Goal: Task Accomplishment & Management: Complete application form

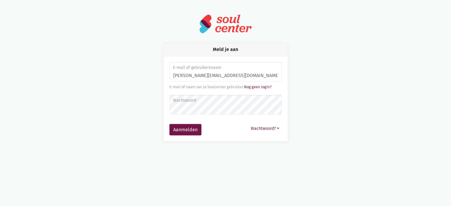
type input "monique.adamczijk@zorgbedrijf.be"
click at [169, 124] on button "Aanmelden" at bounding box center [185, 130] width 32 height 12
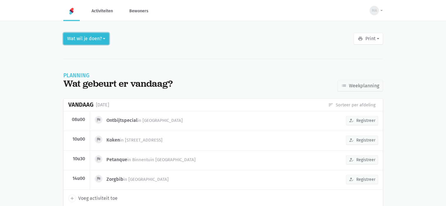
click at [96, 37] on button "Wat wil je doen?" at bounding box center [86, 39] width 46 height 12
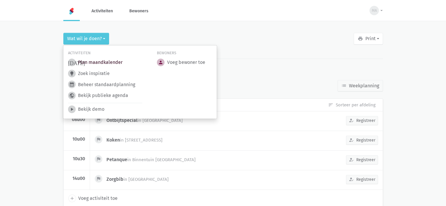
click at [99, 62] on link "today Plan maandkalender" at bounding box center [95, 63] width 55 height 8
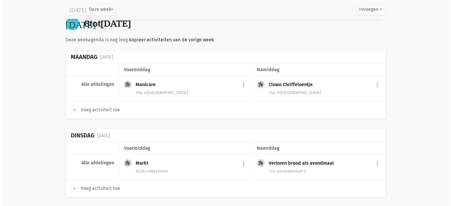
scroll to position [381, 0]
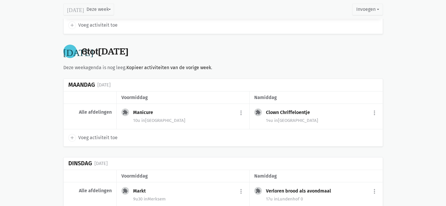
click at [72, 137] on icon "add" at bounding box center [72, 137] width 5 height 5
select select "14:00"
select select "15:00"
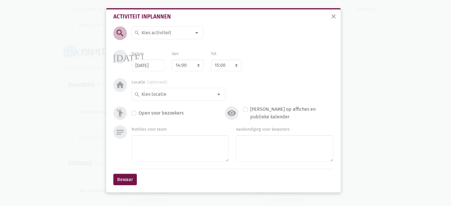
click at [152, 31] on input at bounding box center [166, 33] width 51 height 8
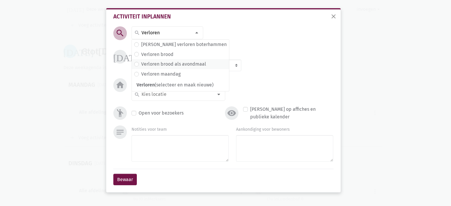
type input "Verloren"
click at [165, 64] on label "Verloren brood als avondmaal" at bounding box center [173, 64] width 65 height 8
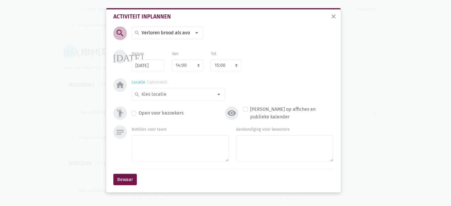
click at [157, 96] on input at bounding box center [177, 95] width 72 height 8
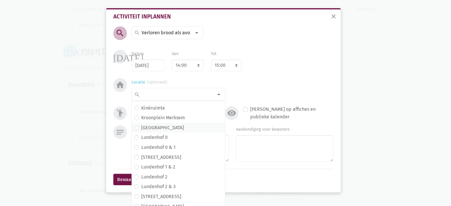
scroll to position [88, 0]
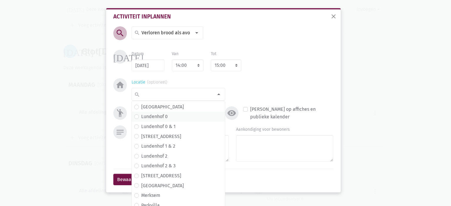
click at [168, 117] on span "Lundenhof 0" at bounding box center [178, 117] width 88 height 8
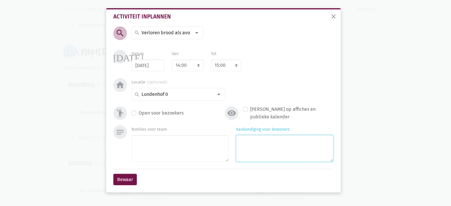
click at [275, 155] on textarea "Aankondiging voor bewoners" at bounding box center [284, 148] width 97 height 27
type textarea "met [PERSON_NAME]"
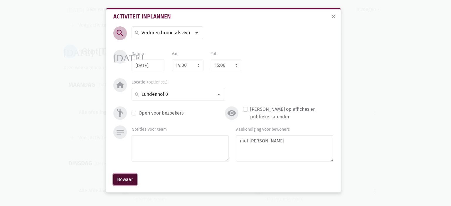
click at [129, 178] on button "Bewaar" at bounding box center [124, 180] width 23 height 12
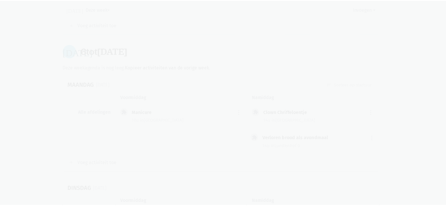
scroll to position [388, 0]
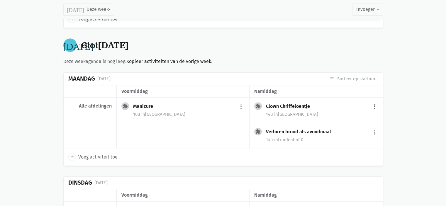
click at [376, 104] on button "more_vert" at bounding box center [374, 106] width 7 height 11
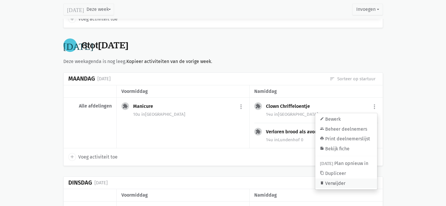
click at [338, 183] on link "delete Verwijder" at bounding box center [346, 184] width 62 height 10
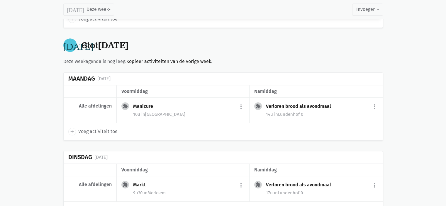
click at [71, 129] on icon "add" at bounding box center [72, 131] width 5 height 5
select select "14:00"
select select "15:00"
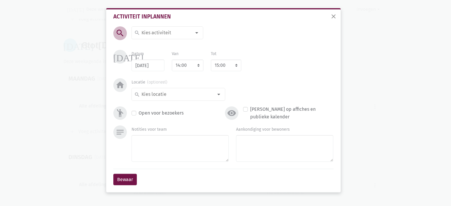
click at [158, 34] on input at bounding box center [166, 33] width 51 height 8
type input "Clown Violet"
click at [167, 44] on span "Clown Violet (selecteer en maak nieuwe)" at bounding box center [179, 46] width 95 height 8
click at [175, 96] on input at bounding box center [177, 95] width 72 height 8
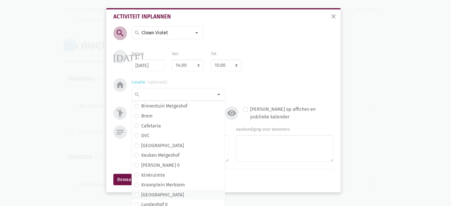
click at [161, 195] on label "[GEOGRAPHIC_DATA]" at bounding box center [162, 195] width 43 height 8
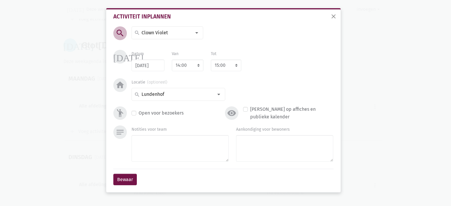
click at [269, 162] on div "Aankondiging voor bewoners" at bounding box center [284, 145] width 104 height 39
click at [269, 151] on textarea "Aankondiging voor bewoners" at bounding box center [284, 148] width 97 height 27
click at [123, 180] on button "Bewaar" at bounding box center [124, 180] width 23 height 12
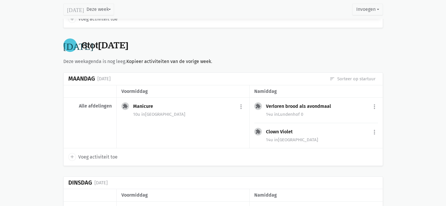
click at [292, 112] on span "in [GEOGRAPHIC_DATA] 0" at bounding box center [288, 114] width 29 height 5
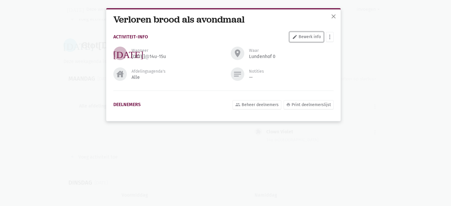
click at [312, 36] on link "edit Bewerk info" at bounding box center [306, 37] width 34 height 10
select select "14:00"
select select "15:00"
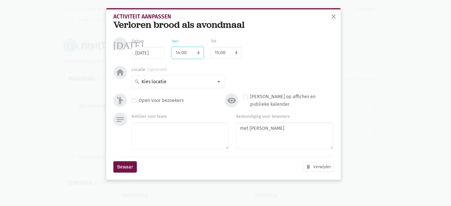
click at [188, 55] on select "7:00 7:15 7:30 7:45 8:00 8:15 8:30 8:45 9:00 9:15 9:30 9:45 10:00 10:15 10:30 1…" at bounding box center [188, 53] width 32 height 12
select select "17:00"
click at [172, 47] on select "7:00 7:15 7:30 7:45 8:00 8:15 8:30 8:45 9:00 9:15 9:30 9:45 10:00 10:15 10:30 1…" at bounding box center [188, 53] width 32 height 12
select select "18:00"
click at [128, 168] on button "Bewaar" at bounding box center [124, 167] width 23 height 12
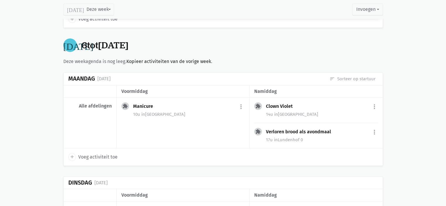
click at [403, 97] on main "Planning Onze fiches Gedeelde fiches Themakalender Evaluatie Planning Weekoverz…" at bounding box center [223, 111] width 446 height 946
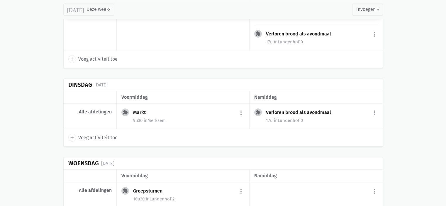
scroll to position [534, 0]
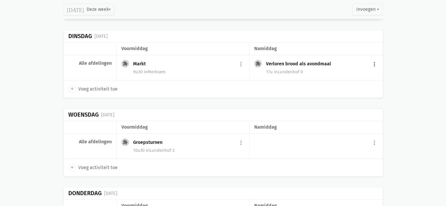
click at [373, 62] on button "more_vert" at bounding box center [374, 64] width 7 height 11
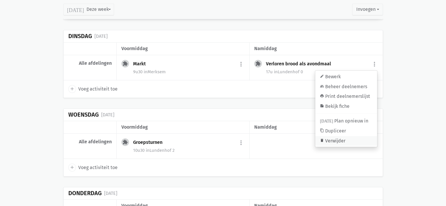
click at [342, 136] on link "delete Verwijder" at bounding box center [346, 141] width 62 height 10
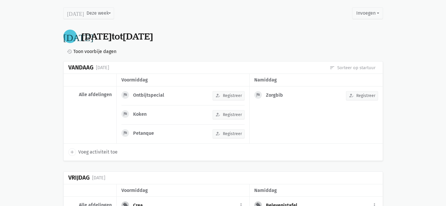
scroll to position [0, 0]
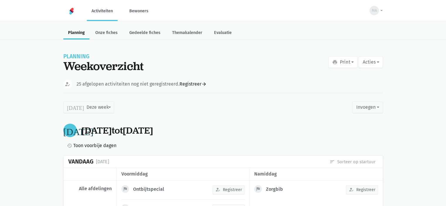
click at [77, 33] on link "Planning" at bounding box center [76, 33] width 26 height 13
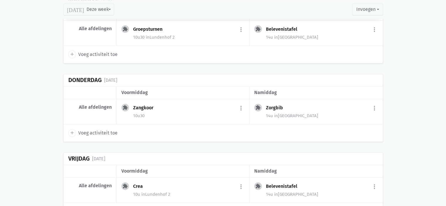
scroll to position [675, 0]
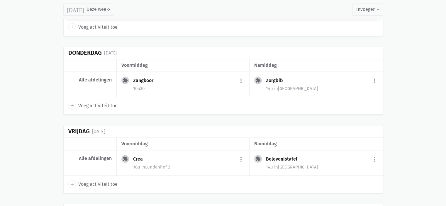
click at [148, 80] on div "Zangkoor" at bounding box center [145, 81] width 25 height 6
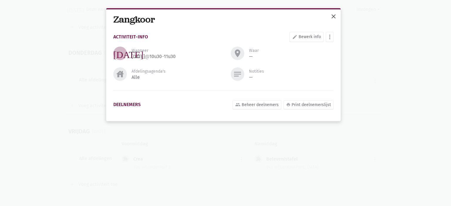
click at [333, 14] on span "close" at bounding box center [333, 16] width 7 height 7
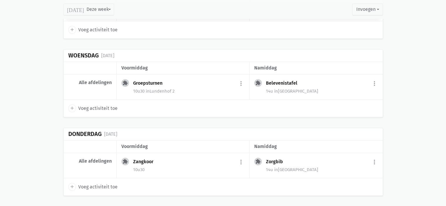
scroll to position [528, 0]
